Goal: Task Accomplishment & Management: Manage account settings

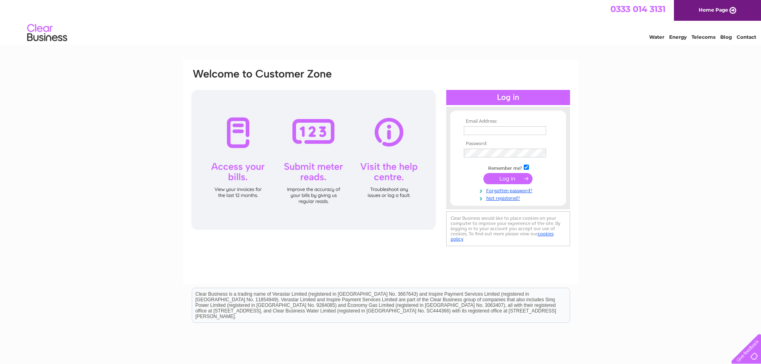
type input "mepearceltd@xln.co.uk"
click at [499, 177] on input "submit" at bounding box center [507, 178] width 49 height 11
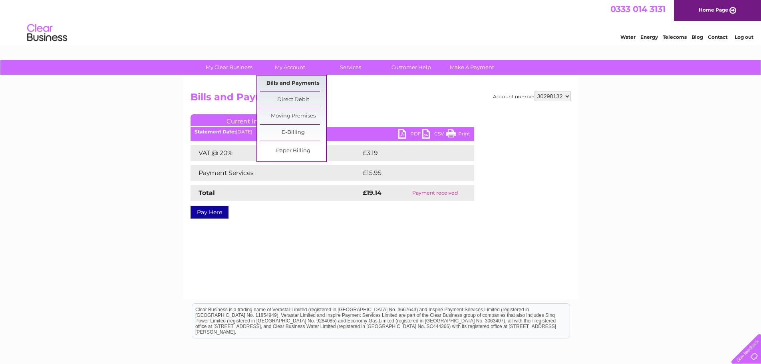
click at [295, 87] on link "Bills and Payments" at bounding box center [293, 83] width 66 height 16
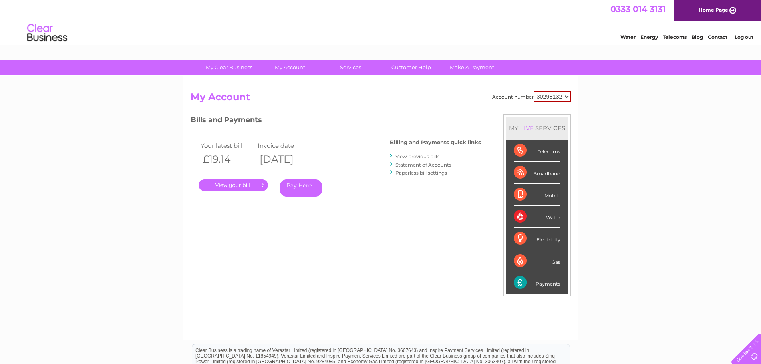
click at [239, 180] on link "." at bounding box center [232, 185] width 69 height 12
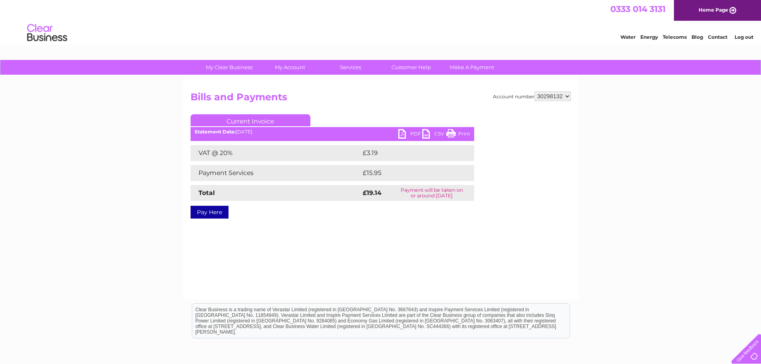
click at [402, 133] on link "PDF" at bounding box center [410, 135] width 24 height 12
click at [738, 38] on link "Log out" at bounding box center [743, 37] width 19 height 6
